Goal: Check status

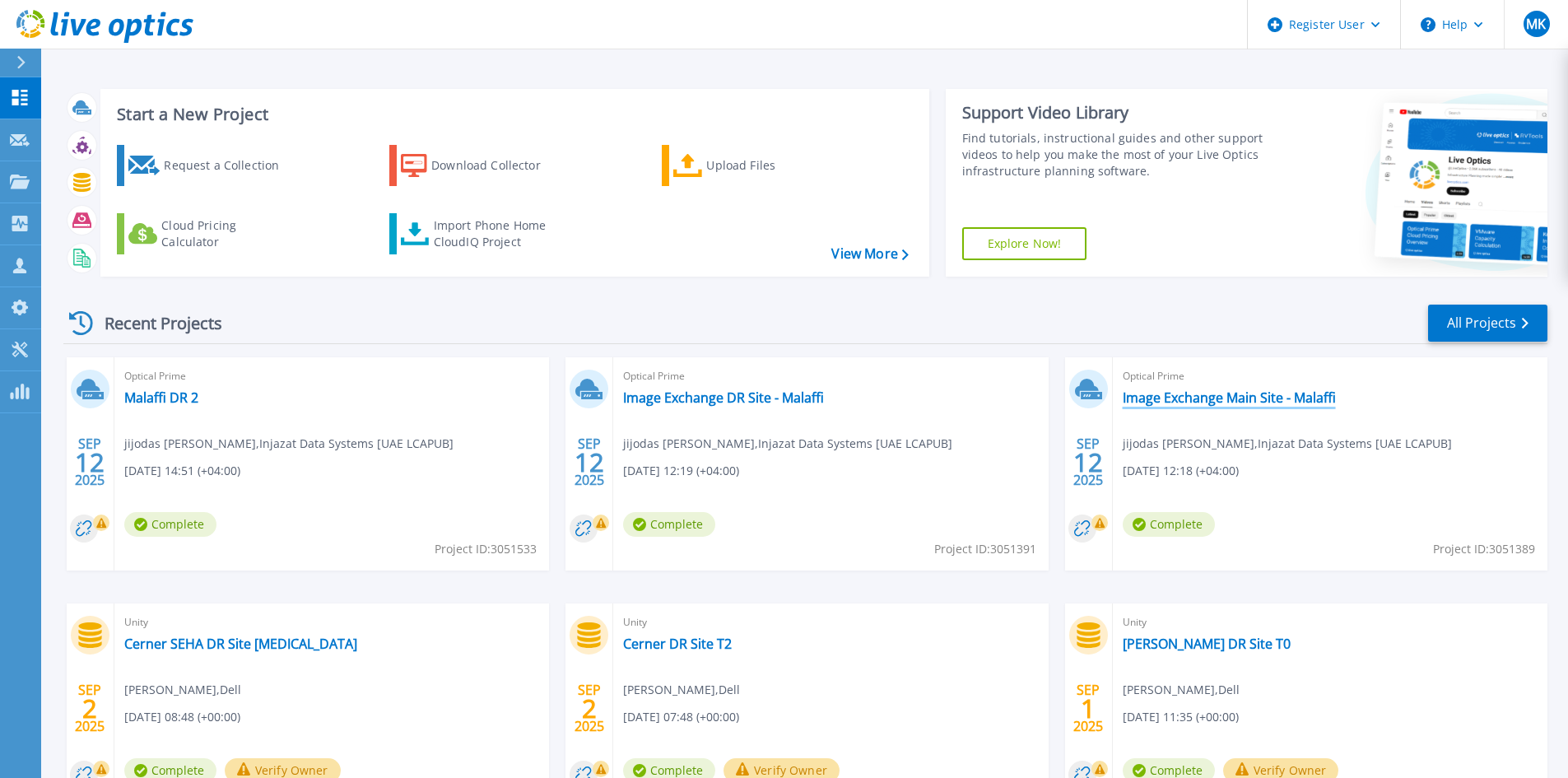
click at [1253, 397] on link "Image Exchange Main Site - Malaffi" at bounding box center [1230, 397] width 213 height 17
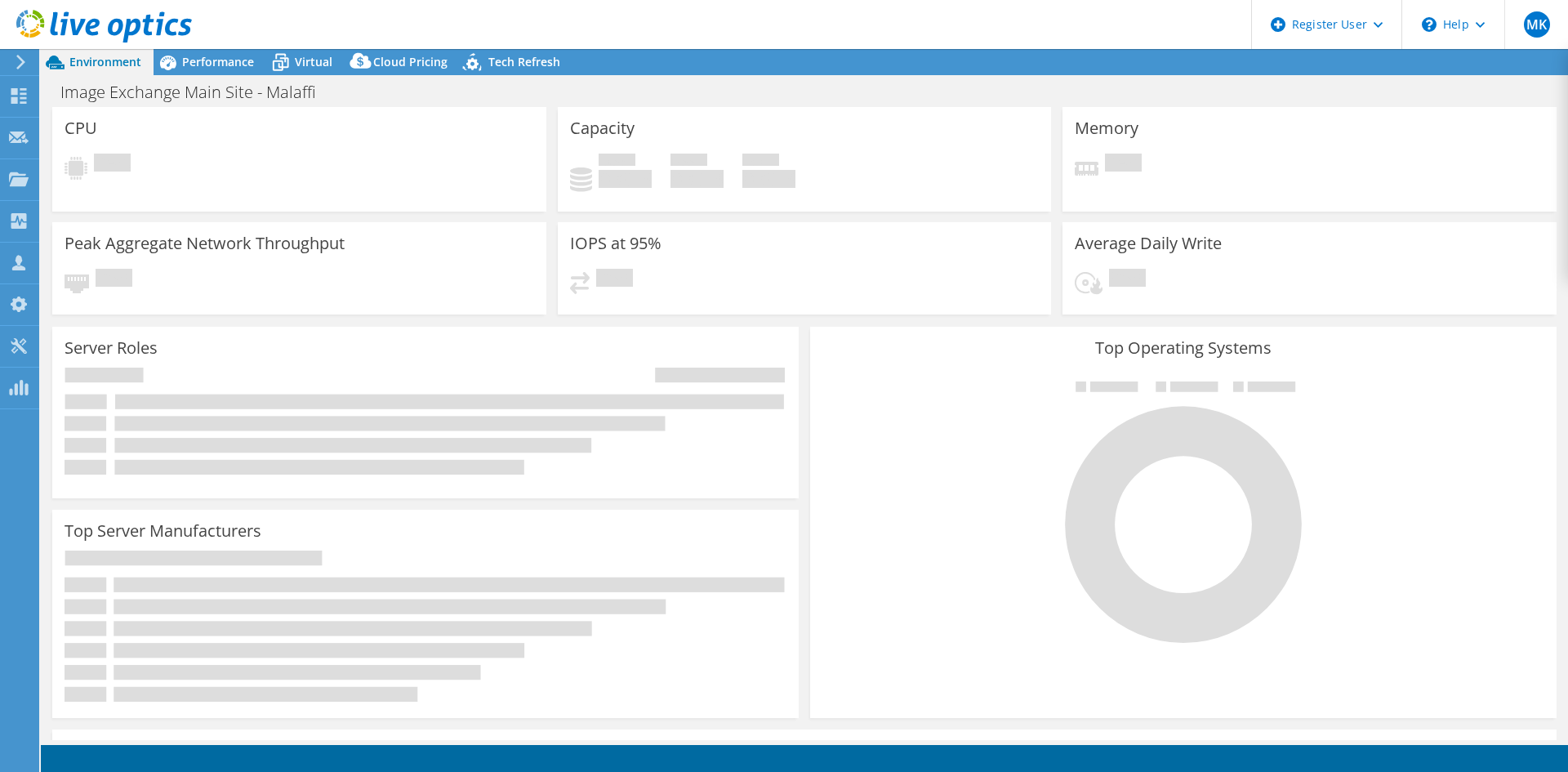
select select "USD"
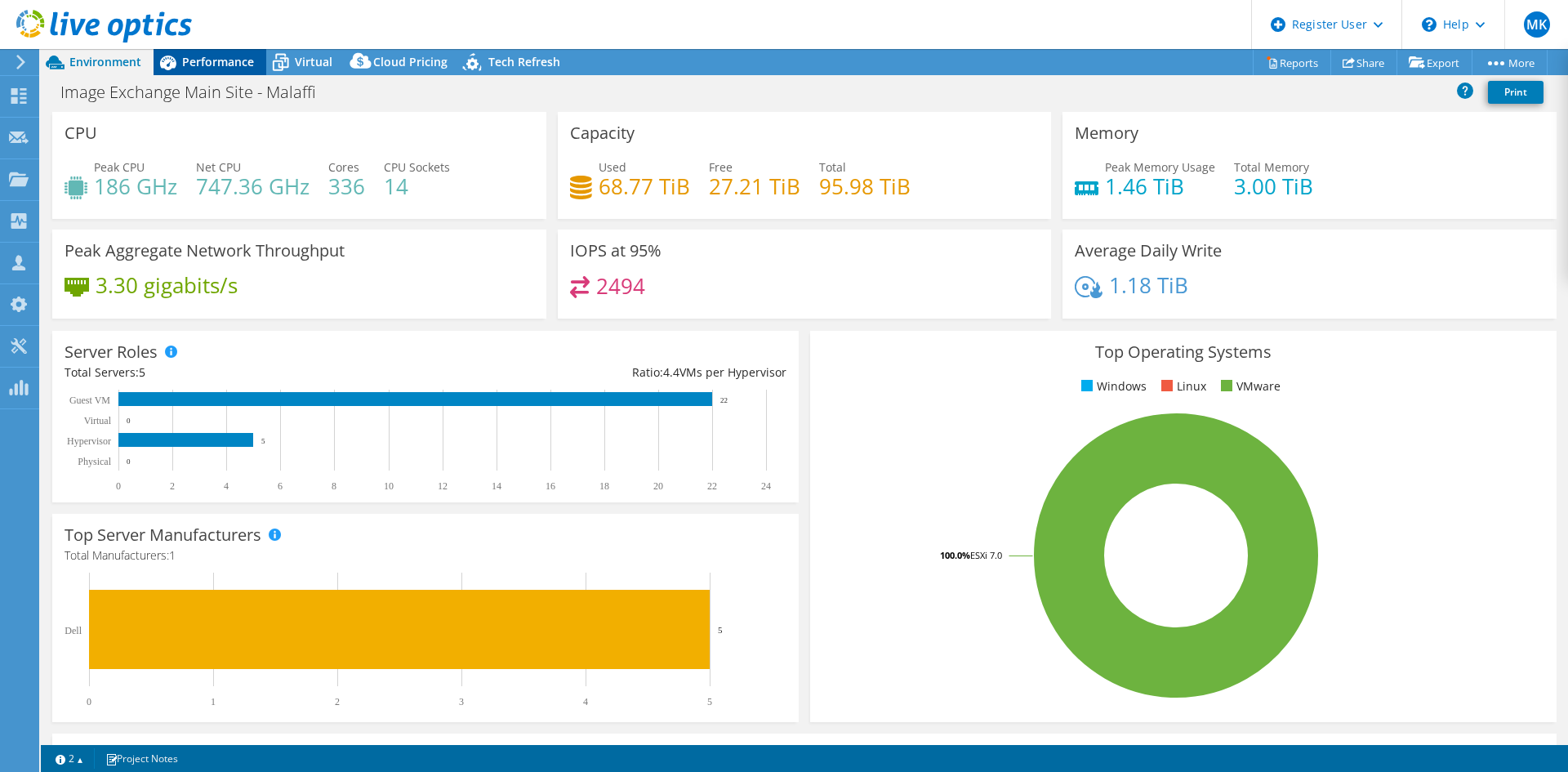
click at [215, 60] on span "Performance" at bounding box center [218, 62] width 72 height 16
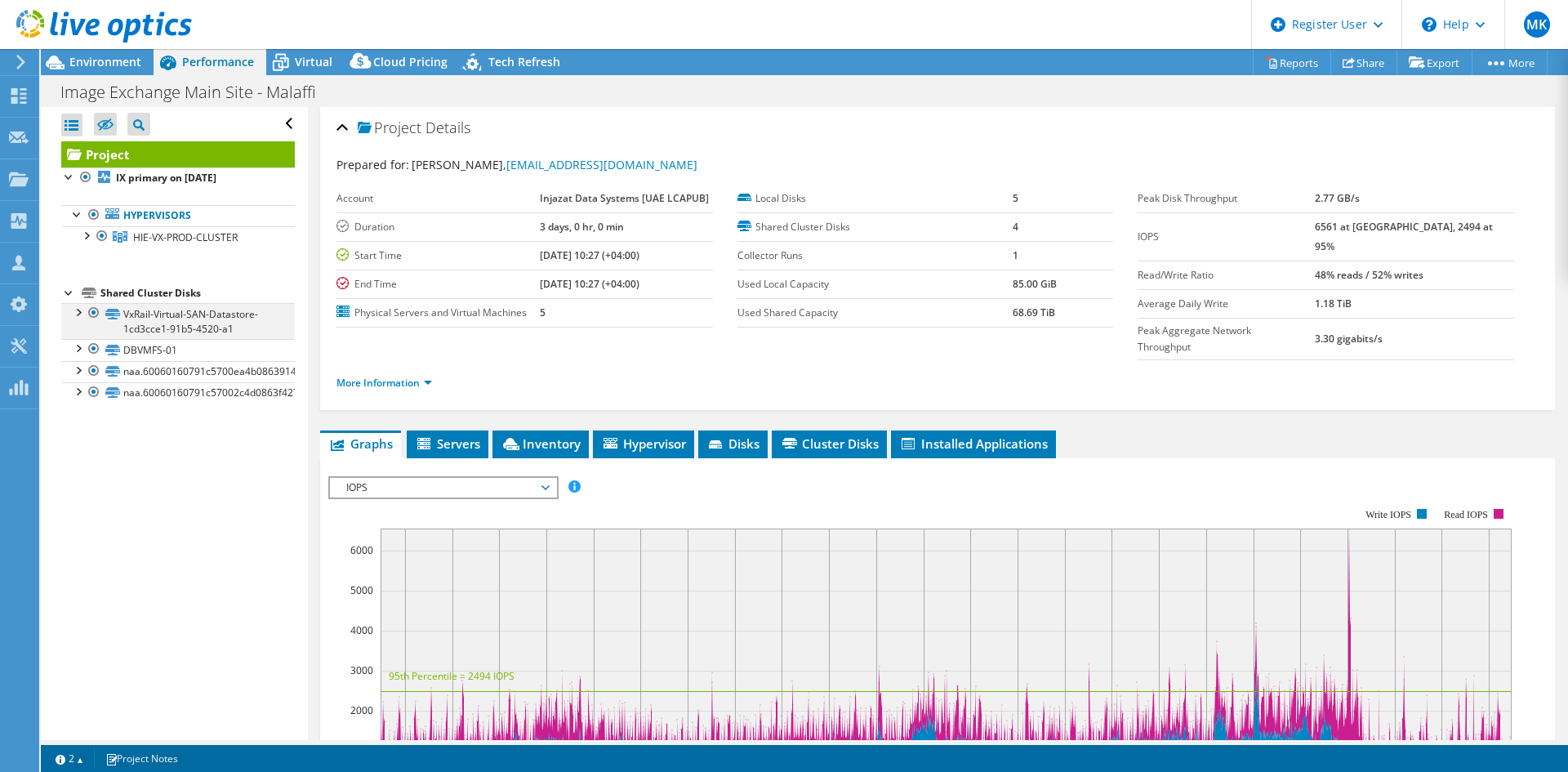
click at [77, 319] on div at bounding box center [78, 310] width 16 height 16
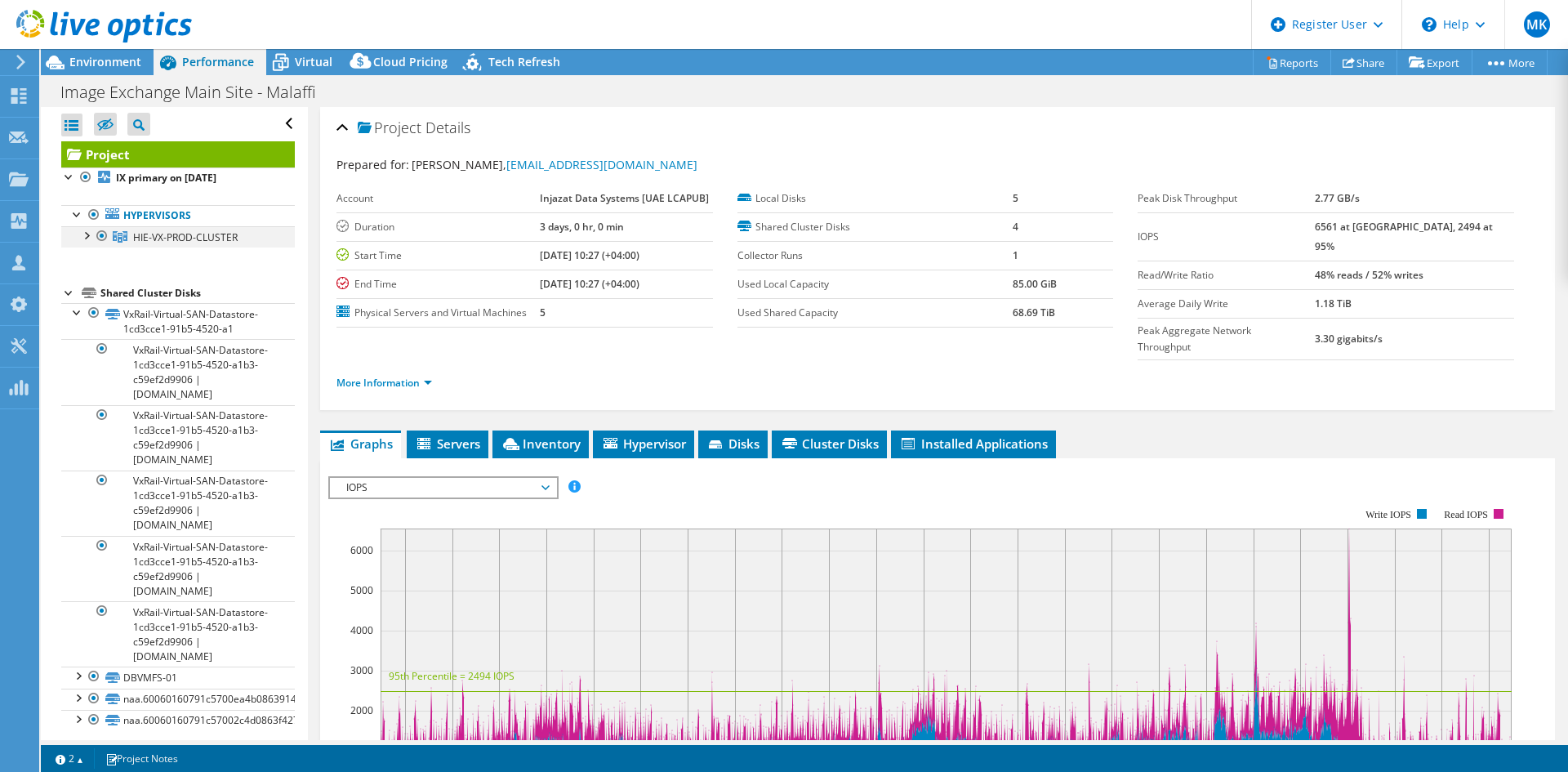
click at [83, 235] on div at bounding box center [85, 234] width 16 height 16
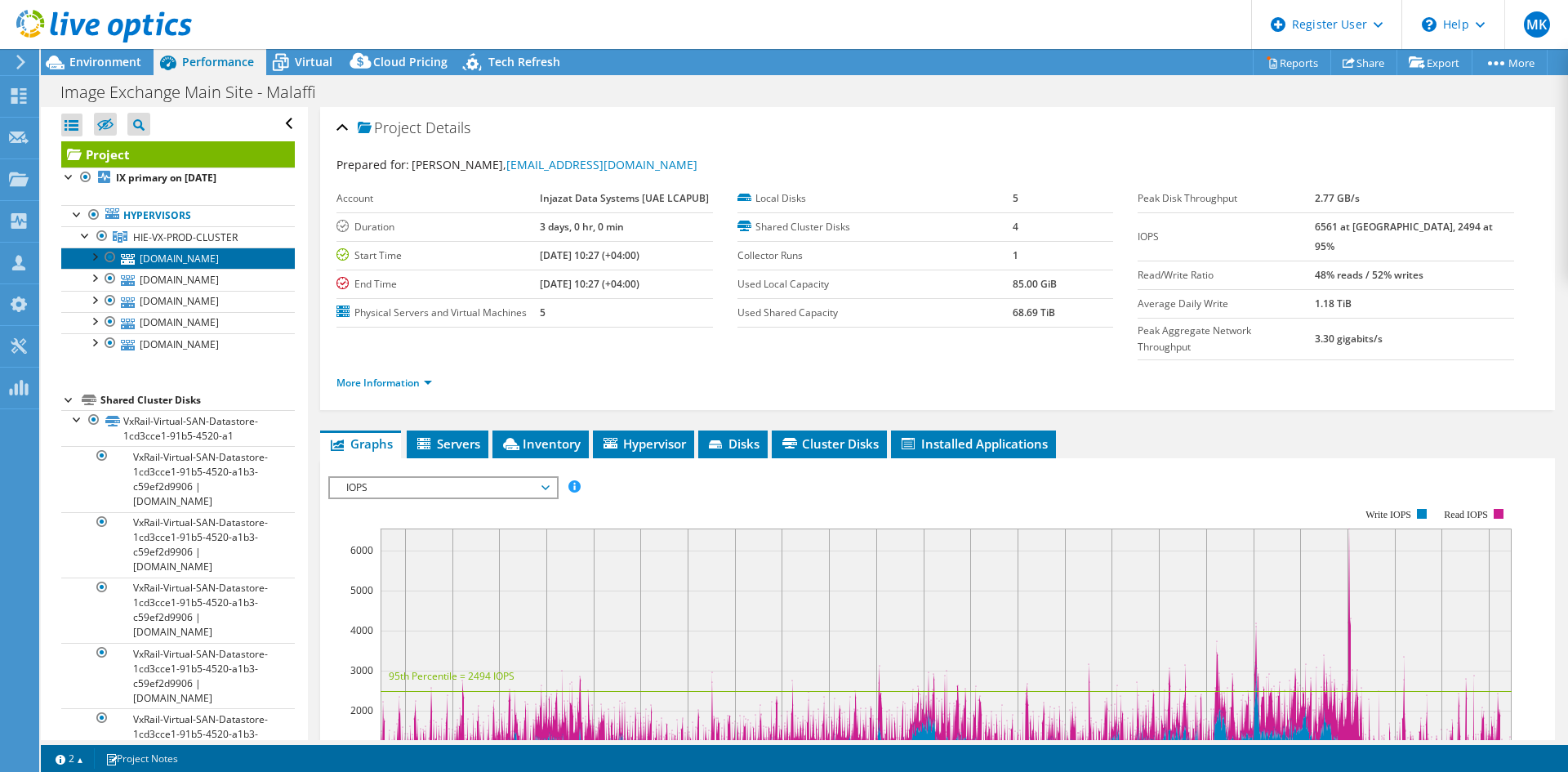
click at [208, 269] on link "[DOMAIN_NAME]" at bounding box center [177, 258] width 234 height 21
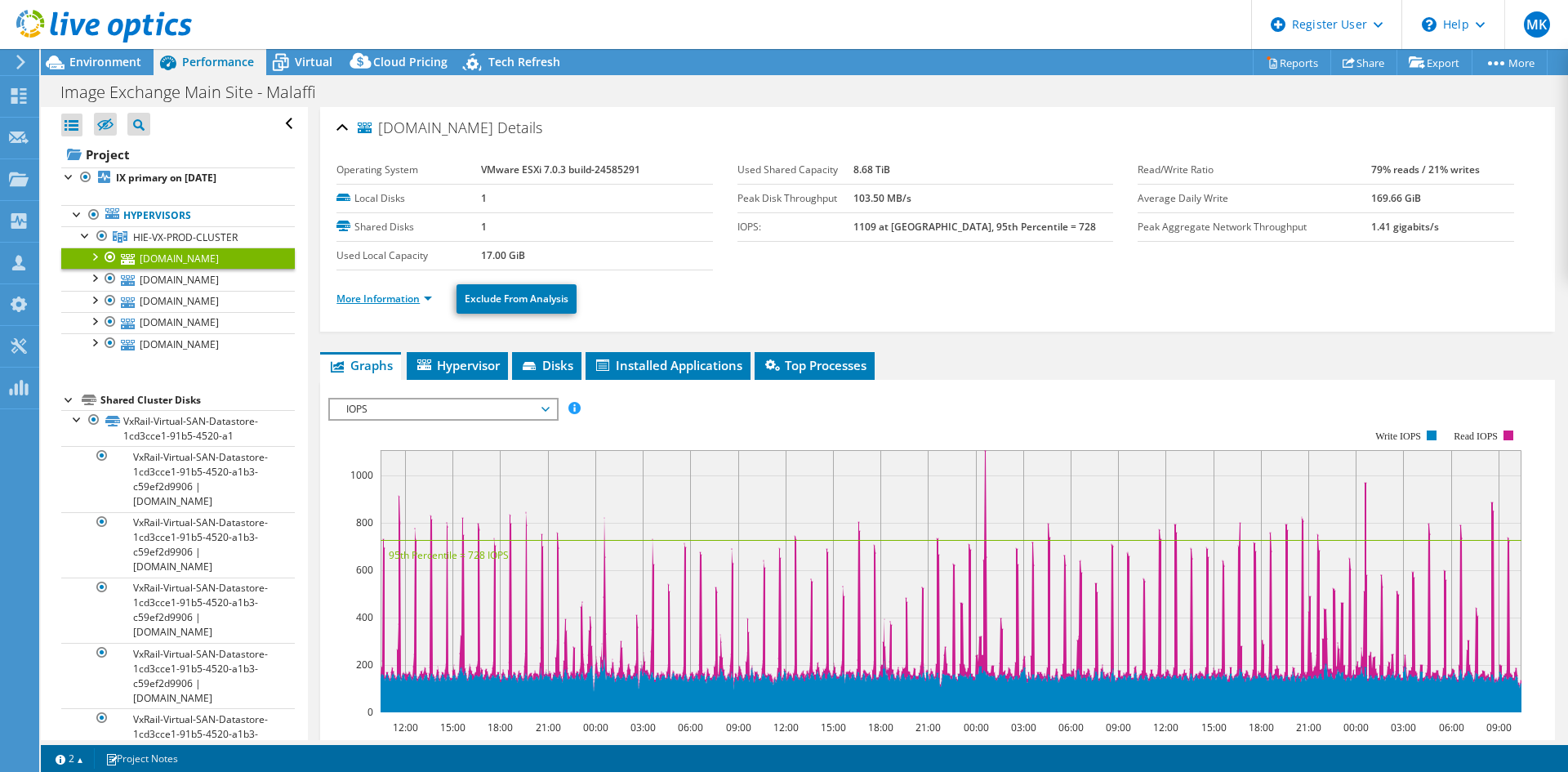
click at [427, 304] on link "More Information" at bounding box center [384, 299] width 96 height 14
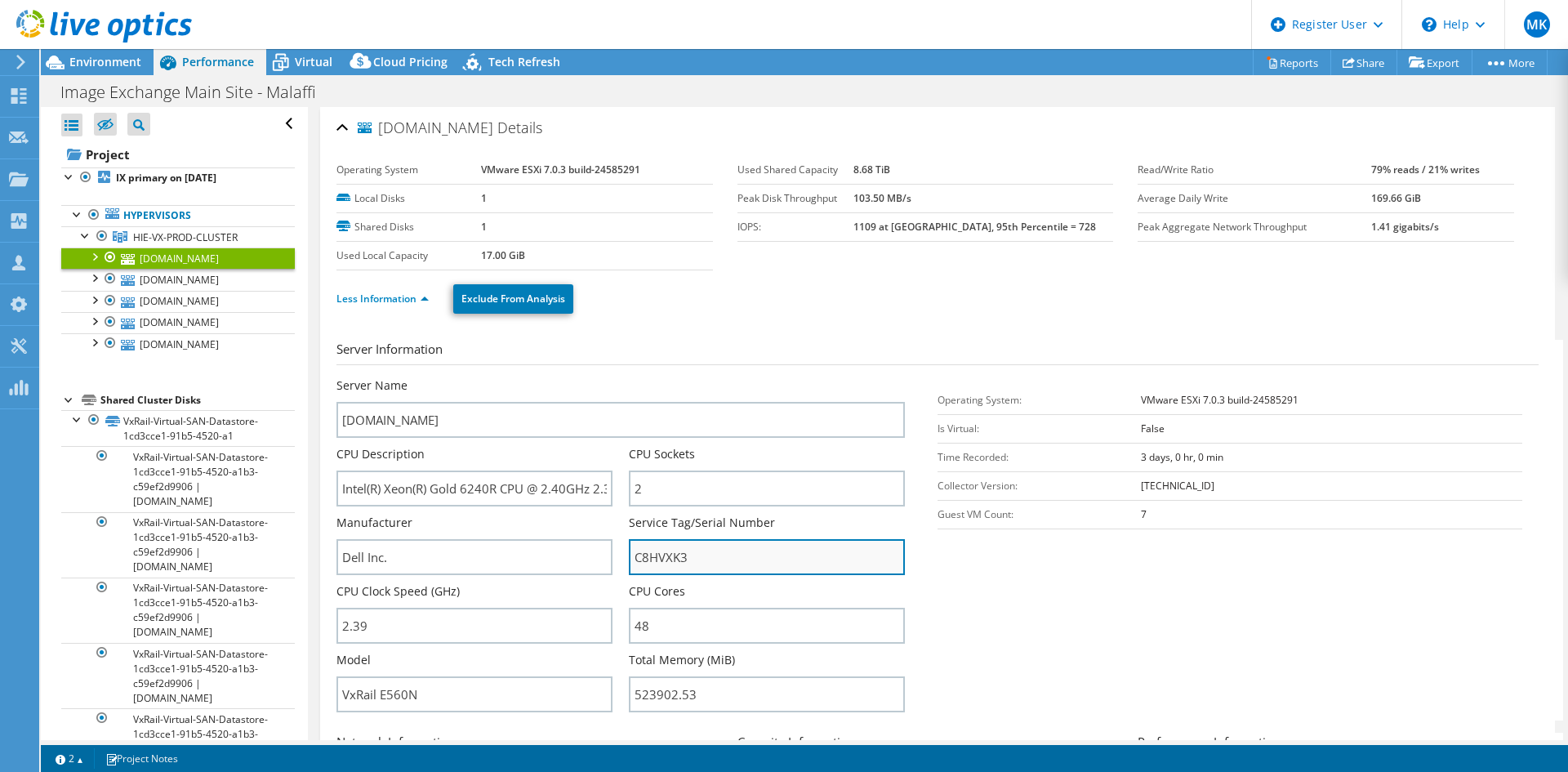
click at [669, 556] on input "C8HVXK3" at bounding box center [766, 557] width 276 height 36
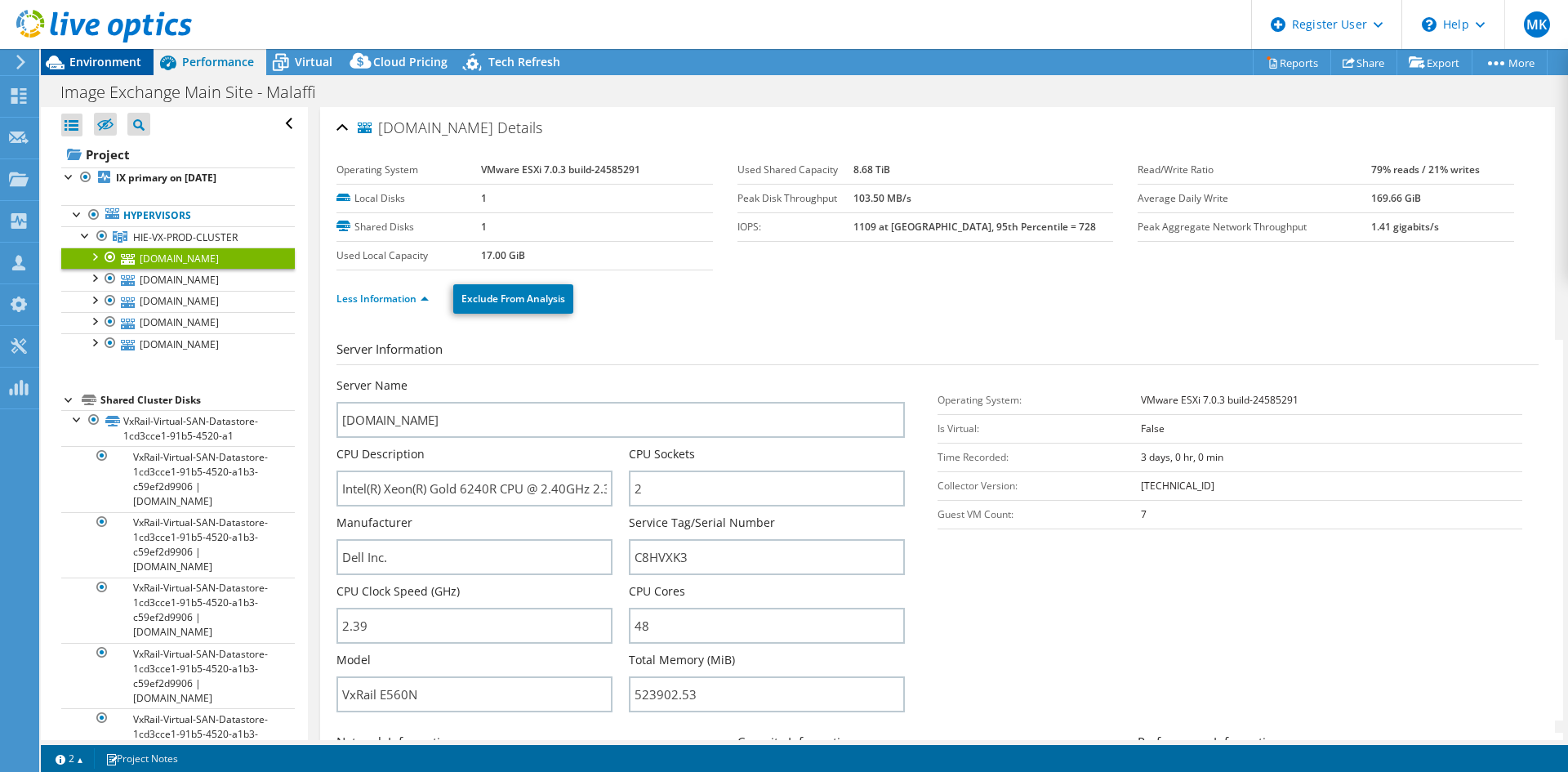
click at [143, 73] on div "Environment" at bounding box center [97, 62] width 112 height 26
